Goal: Information Seeking & Learning: Learn about a topic

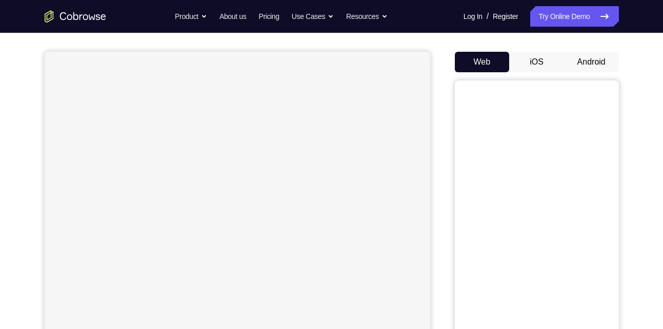
scroll to position [88, 0]
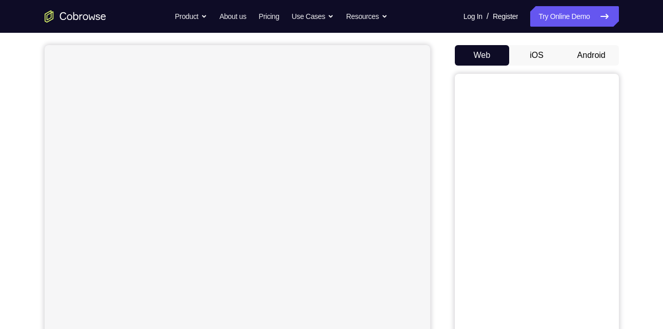
click at [602, 57] on button "Android" at bounding box center [591, 55] width 55 height 21
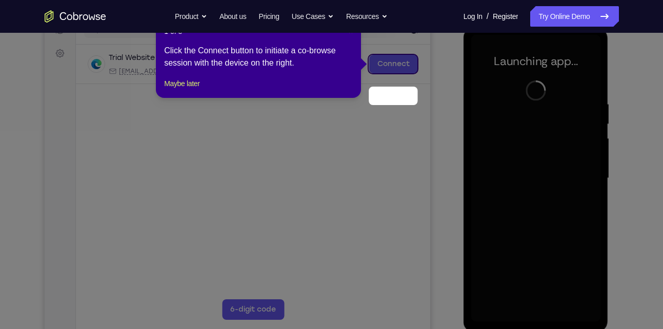
scroll to position [111, 0]
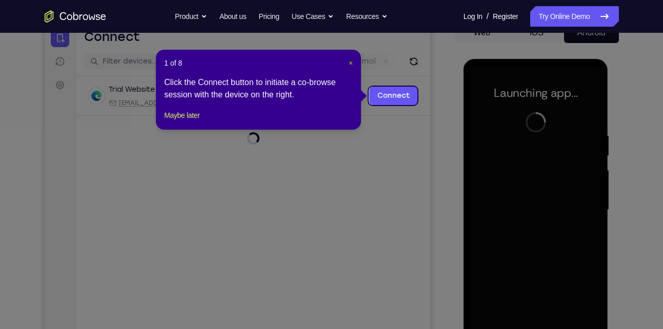
click at [350, 62] on span "×" at bounding box center [351, 63] width 4 height 8
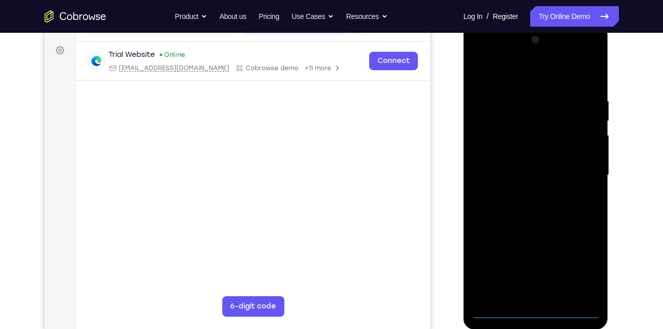
scroll to position [146, 0]
click at [541, 315] on div at bounding box center [535, 174] width 129 height 287
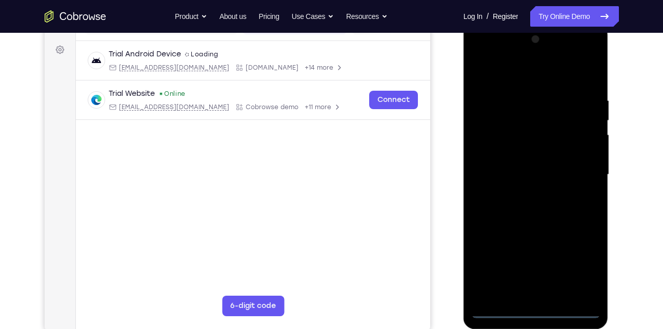
scroll to position [139, 0]
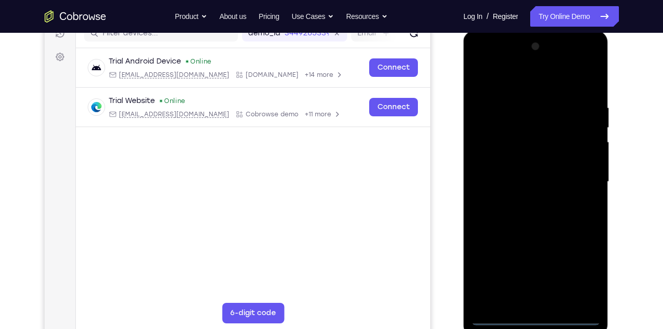
click at [580, 278] on div at bounding box center [535, 181] width 129 height 287
click at [481, 62] on div at bounding box center [535, 181] width 129 height 287
click at [579, 179] on div at bounding box center [535, 181] width 129 height 287
click at [554, 302] on div at bounding box center [535, 181] width 129 height 287
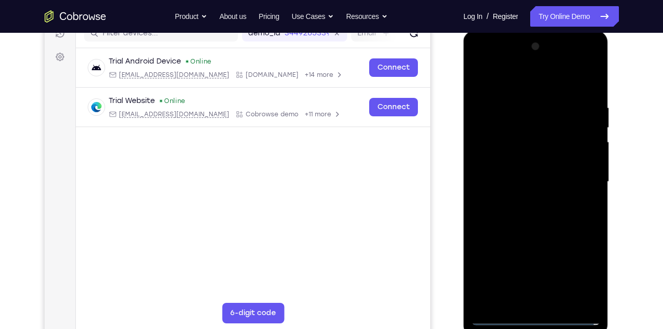
click at [523, 233] on div at bounding box center [535, 181] width 129 height 287
click at [536, 171] on div at bounding box center [535, 181] width 129 height 287
click at [514, 178] on div at bounding box center [535, 181] width 129 height 287
click at [540, 173] on div at bounding box center [535, 181] width 129 height 287
click at [564, 194] on div at bounding box center [535, 181] width 129 height 287
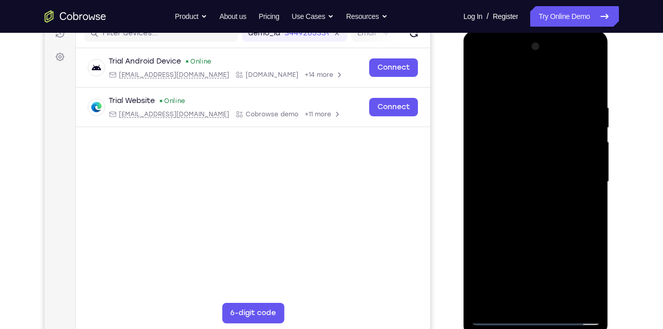
click at [561, 85] on div at bounding box center [535, 181] width 129 height 287
click at [532, 96] on div at bounding box center [535, 181] width 129 height 287
click at [522, 229] on div at bounding box center [535, 181] width 129 height 287
click at [569, 157] on div at bounding box center [535, 181] width 129 height 287
drag, startPoint x: 554, startPoint y: 263, endPoint x: 542, endPoint y: 174, distance: 89.5
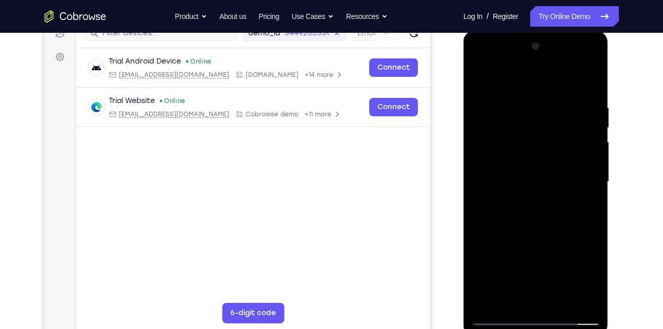
click at [542, 174] on div at bounding box center [535, 181] width 129 height 287
click at [529, 300] on div at bounding box center [535, 181] width 129 height 287
click at [508, 161] on div at bounding box center [535, 181] width 129 height 287
click at [549, 200] on div at bounding box center [535, 181] width 129 height 287
click at [544, 152] on div at bounding box center [535, 181] width 129 height 287
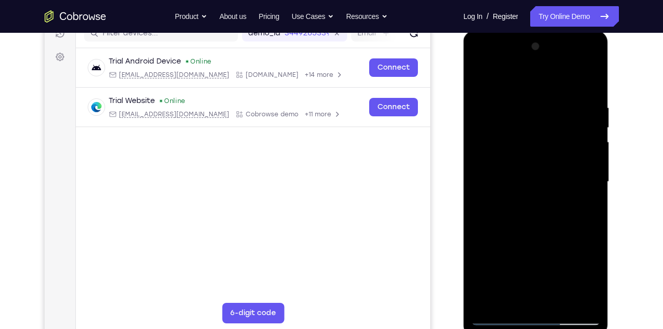
click at [479, 59] on div at bounding box center [535, 181] width 129 height 287
click at [496, 149] on div at bounding box center [535, 181] width 129 height 287
click at [536, 301] on div at bounding box center [535, 181] width 129 height 287
click at [571, 91] on div at bounding box center [535, 181] width 129 height 287
click at [518, 146] on div at bounding box center [535, 181] width 129 height 287
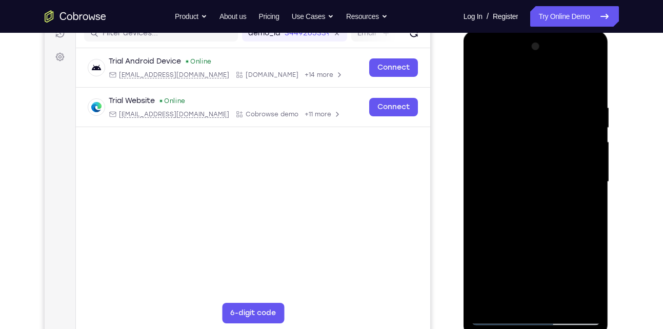
click at [487, 137] on div at bounding box center [535, 181] width 129 height 287
click at [502, 126] on div at bounding box center [535, 181] width 129 height 287
click at [480, 77] on div at bounding box center [535, 181] width 129 height 287
drag, startPoint x: 564, startPoint y: 255, endPoint x: 568, endPoint y: 112, distance: 142.5
click at [568, 112] on div at bounding box center [535, 181] width 129 height 287
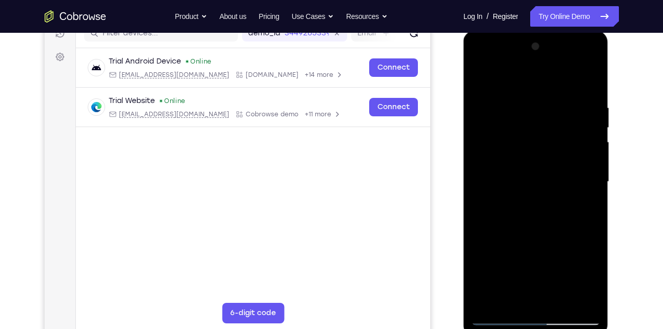
drag, startPoint x: 568, startPoint y: 112, endPoint x: 557, endPoint y: 288, distance: 175.7
click at [557, 288] on div at bounding box center [535, 181] width 129 height 287
drag, startPoint x: 547, startPoint y: 108, endPoint x: 540, endPoint y: 299, distance: 191.3
click at [540, 299] on div at bounding box center [535, 181] width 129 height 287
drag, startPoint x: 487, startPoint y: 162, endPoint x: 526, endPoint y: 157, distance: 39.3
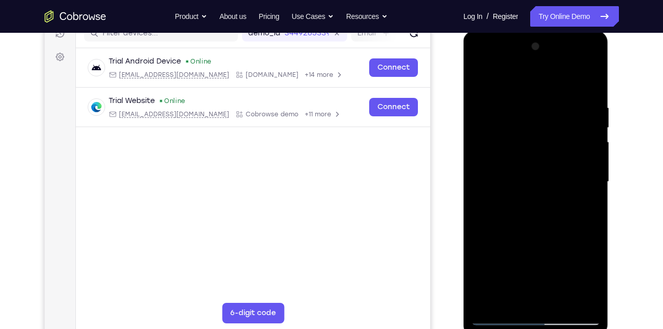
click at [526, 157] on div at bounding box center [535, 181] width 129 height 287
click at [478, 66] on div at bounding box center [535, 181] width 129 height 287
click at [487, 154] on div at bounding box center [535, 181] width 129 height 287
click at [544, 303] on div at bounding box center [535, 181] width 129 height 287
click at [531, 230] on div at bounding box center [535, 181] width 129 height 287
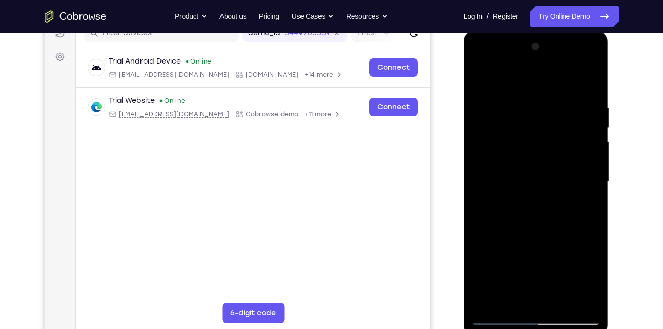
click at [550, 170] on div at bounding box center [535, 181] width 129 height 287
click at [524, 152] on div at bounding box center [535, 181] width 129 height 287
click at [510, 127] on div at bounding box center [535, 181] width 129 height 287
click at [483, 79] on div at bounding box center [535, 181] width 129 height 287
click at [543, 226] on div at bounding box center [535, 181] width 129 height 287
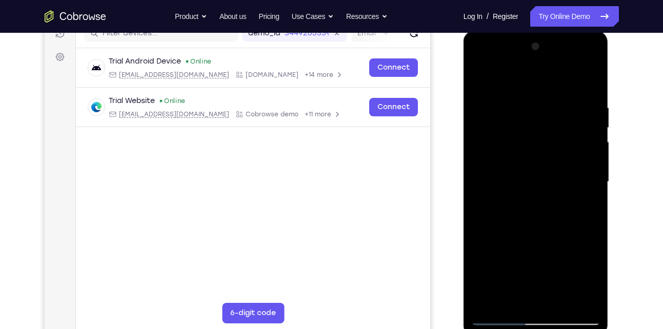
click at [591, 76] on div at bounding box center [535, 181] width 129 height 287
click at [479, 78] on div at bounding box center [535, 181] width 129 height 287
click at [561, 300] on div at bounding box center [535, 181] width 129 height 287
click at [529, 234] on div at bounding box center [535, 181] width 129 height 287
click at [481, 78] on div at bounding box center [535, 181] width 129 height 287
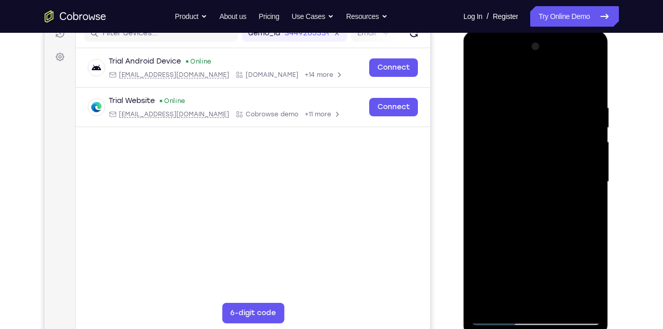
click at [482, 60] on div at bounding box center [535, 181] width 129 height 287
click at [519, 150] on div at bounding box center [535, 181] width 129 height 287
click at [568, 89] on div at bounding box center [535, 181] width 129 height 287
click at [504, 127] on div at bounding box center [535, 181] width 129 height 287
drag, startPoint x: 566, startPoint y: 260, endPoint x: 563, endPoint y: 127, distance: 133.3
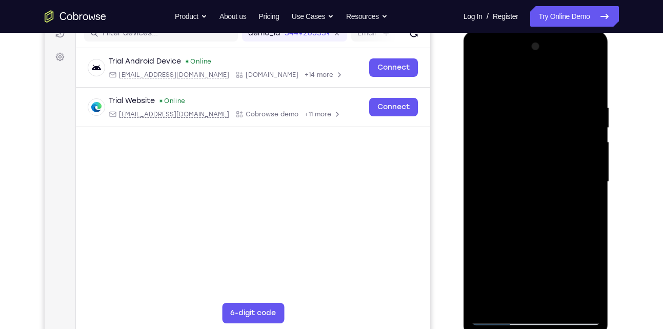
click at [563, 127] on div at bounding box center [535, 181] width 129 height 287
click at [516, 182] on div at bounding box center [535, 181] width 129 height 287
drag, startPoint x: 532, startPoint y: 76, endPoint x: 505, endPoint y: 235, distance: 161.0
click at [505, 235] on div at bounding box center [535, 181] width 129 height 287
click at [478, 75] on div at bounding box center [535, 181] width 129 height 287
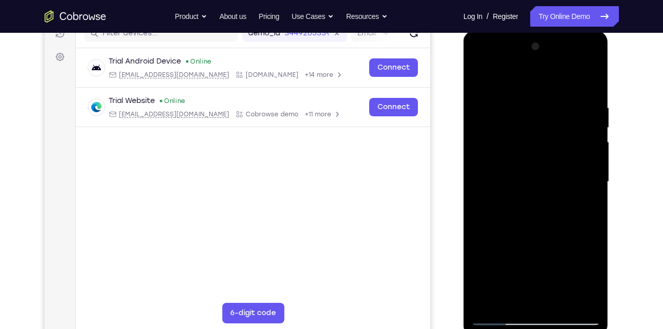
click at [480, 80] on div at bounding box center [535, 181] width 129 height 287
click at [515, 182] on div at bounding box center [535, 181] width 129 height 287
click at [477, 79] on div at bounding box center [535, 181] width 129 height 287
click at [500, 320] on div at bounding box center [535, 181] width 129 height 287
click at [508, 95] on div at bounding box center [535, 181] width 129 height 287
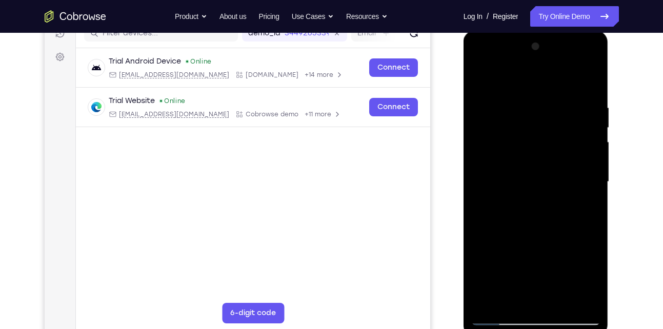
click at [530, 107] on div at bounding box center [535, 181] width 129 height 287
click at [593, 109] on div at bounding box center [535, 181] width 129 height 287
click at [511, 282] on div at bounding box center [535, 181] width 129 height 287
click at [477, 65] on div at bounding box center [535, 181] width 129 height 287
click at [496, 154] on div at bounding box center [535, 181] width 129 height 287
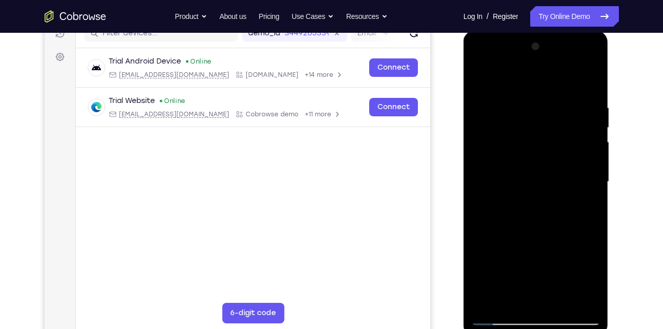
click at [513, 306] on div at bounding box center [535, 181] width 129 height 287
click at [509, 76] on div at bounding box center [535, 181] width 129 height 287
click at [594, 299] on div at bounding box center [535, 181] width 129 height 287
click at [498, 78] on div at bounding box center [535, 181] width 129 height 287
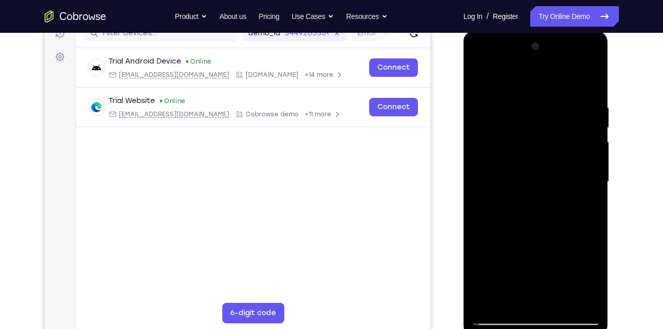
click at [479, 63] on div at bounding box center [535, 181] width 129 height 287
click at [519, 155] on div at bounding box center [535, 181] width 129 height 287
click at [503, 95] on div at bounding box center [535, 181] width 129 height 287
click at [528, 105] on div at bounding box center [535, 181] width 129 height 287
click at [594, 115] on div at bounding box center [535, 181] width 129 height 287
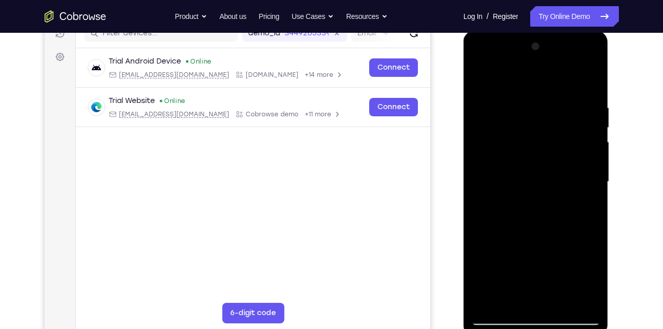
click at [512, 287] on div at bounding box center [535, 181] width 129 height 287
click at [508, 126] on div at bounding box center [535, 181] width 129 height 287
click at [499, 260] on div at bounding box center [535, 181] width 129 height 287
